Goal: Check status: Check status

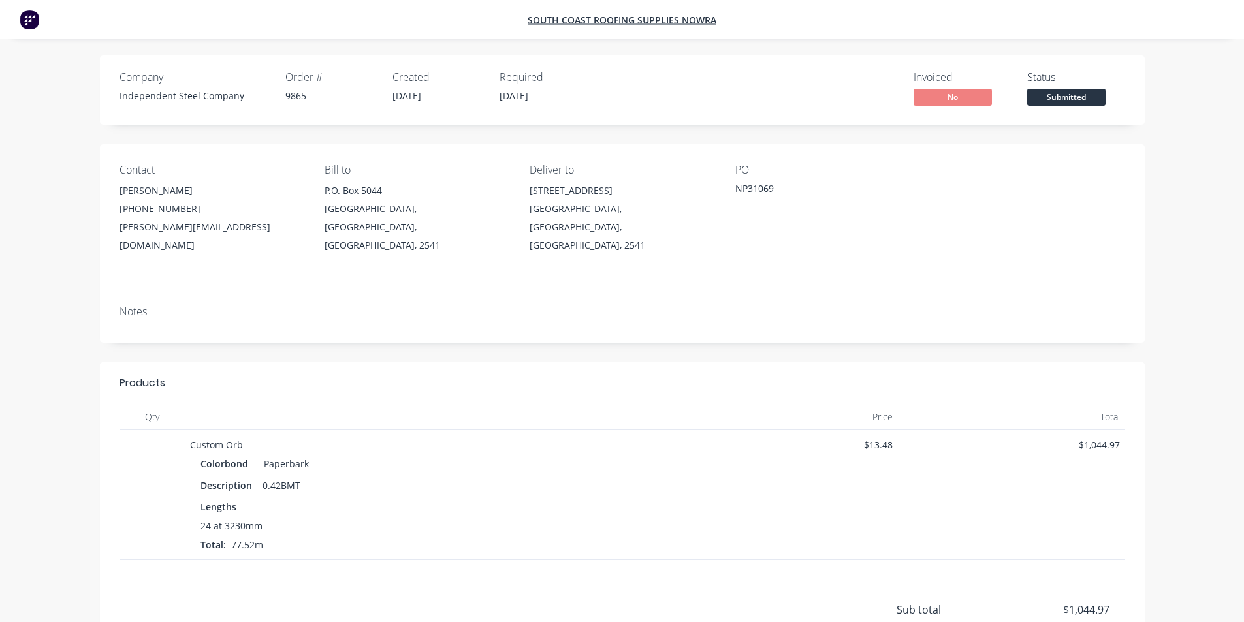
click at [181, 75] on div "Company" at bounding box center [194, 77] width 150 height 12
drag, startPoint x: 646, startPoint y: 75, endPoint x: 638, endPoint y: 35, distance: 41.2
click at [646, 72] on div "Invoiced No Status Submitted" at bounding box center [858, 90] width 534 height 38
click at [31, 20] on img at bounding box center [30, 20] width 20 height 20
